Goal: Task Accomplishment & Management: Use online tool/utility

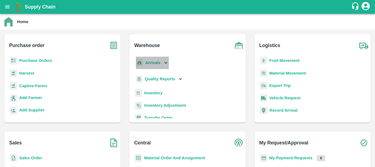
click at [155, 61] on b "Arrivals" at bounding box center [152, 62] width 15 height 4
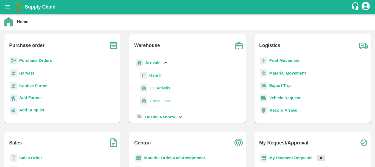
click at [163, 88] on span "DC Arrivals" at bounding box center [160, 88] width 20 height 6
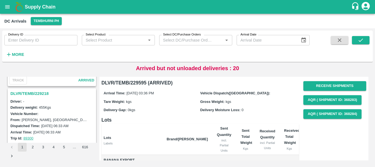
scroll to position [1642, 0]
click at [40, 93] on h3 "DLVR/TEMB/229218" at bounding box center [52, 93] width 85 height 7
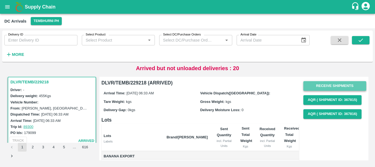
click at [321, 83] on button "Receive Shipments" at bounding box center [334, 86] width 63 height 10
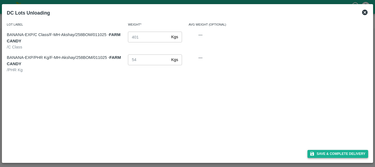
click at [314, 152] on icon "button" at bounding box center [312, 153] width 5 height 5
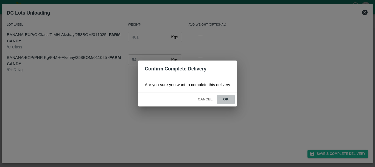
click at [229, 104] on button "ok" at bounding box center [226, 99] width 18 height 10
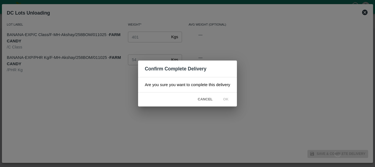
click at [226, 101] on icon at bounding box center [225, 99] width 7 height 7
click at [226, 101] on icon at bounding box center [226, 99] width 7 height 7
click at [226, 101] on icon at bounding box center [225, 99] width 7 height 7
click at [226, 101] on icon at bounding box center [226, 99] width 9 height 9
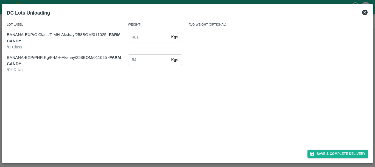
click at [232, 78] on div "Lot Label Weight* Avg Weight (Optional) BANANA-EXP/C Class/F-MH-Akshay/258BOM/0…" at bounding box center [188, 82] width 366 height 126
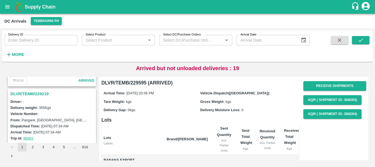
scroll to position [1569, 0]
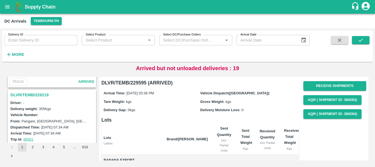
click at [44, 96] on h3 "DLVR/TEMB/229219" at bounding box center [52, 94] width 85 height 7
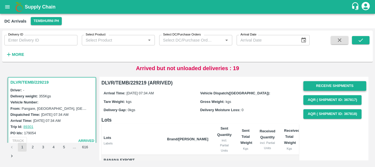
click at [314, 87] on button "Receive Shipments" at bounding box center [334, 86] width 63 height 10
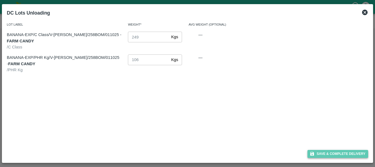
click at [323, 155] on button "Save & Complete Delivery" at bounding box center [338, 154] width 61 height 8
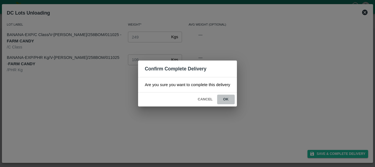
click at [227, 101] on button "ok" at bounding box center [226, 99] width 18 height 10
